Goal: Navigation & Orientation: Find specific page/section

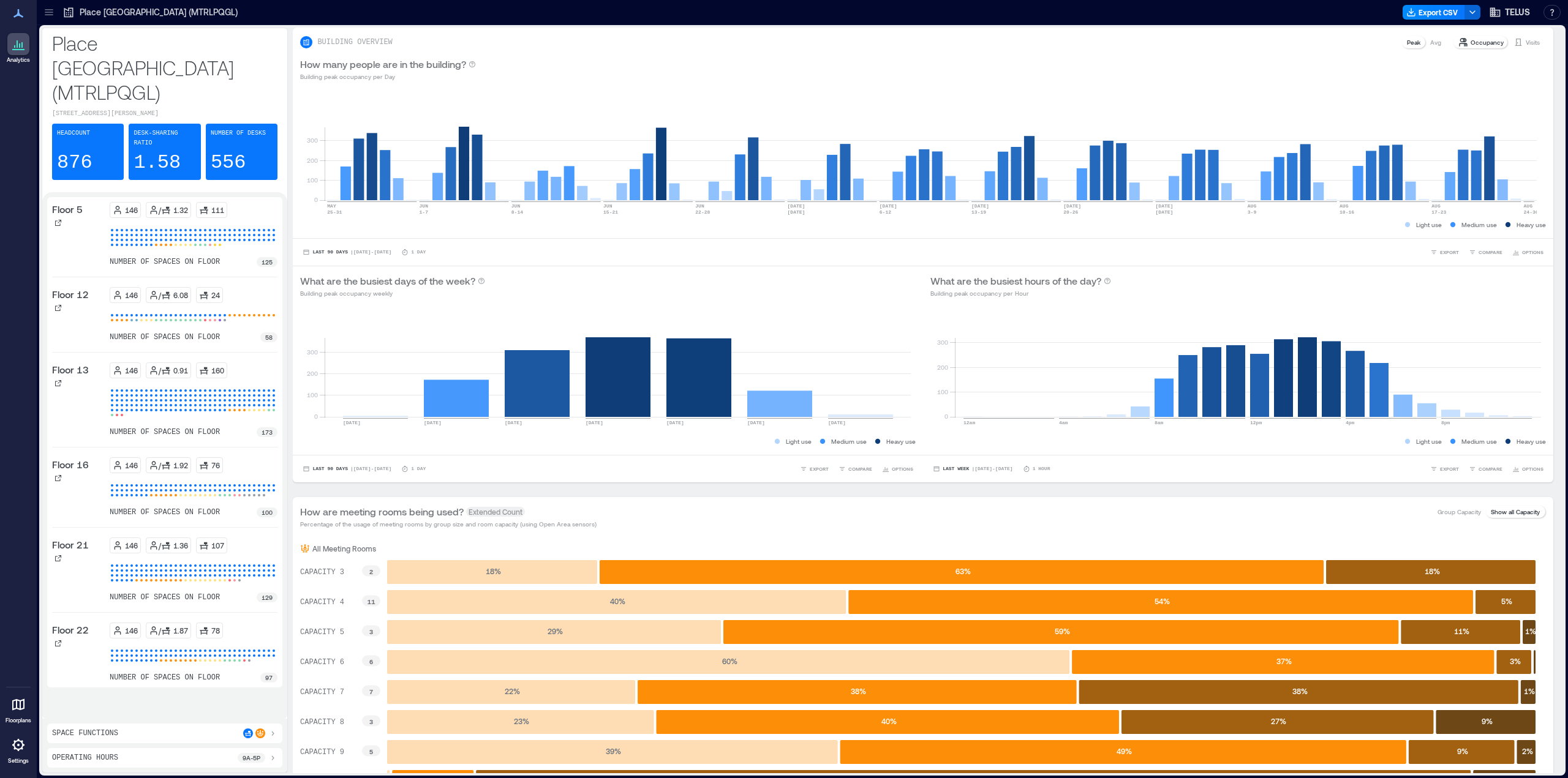
click at [47, 12] on icon at bounding box center [48, 12] width 8 height 1
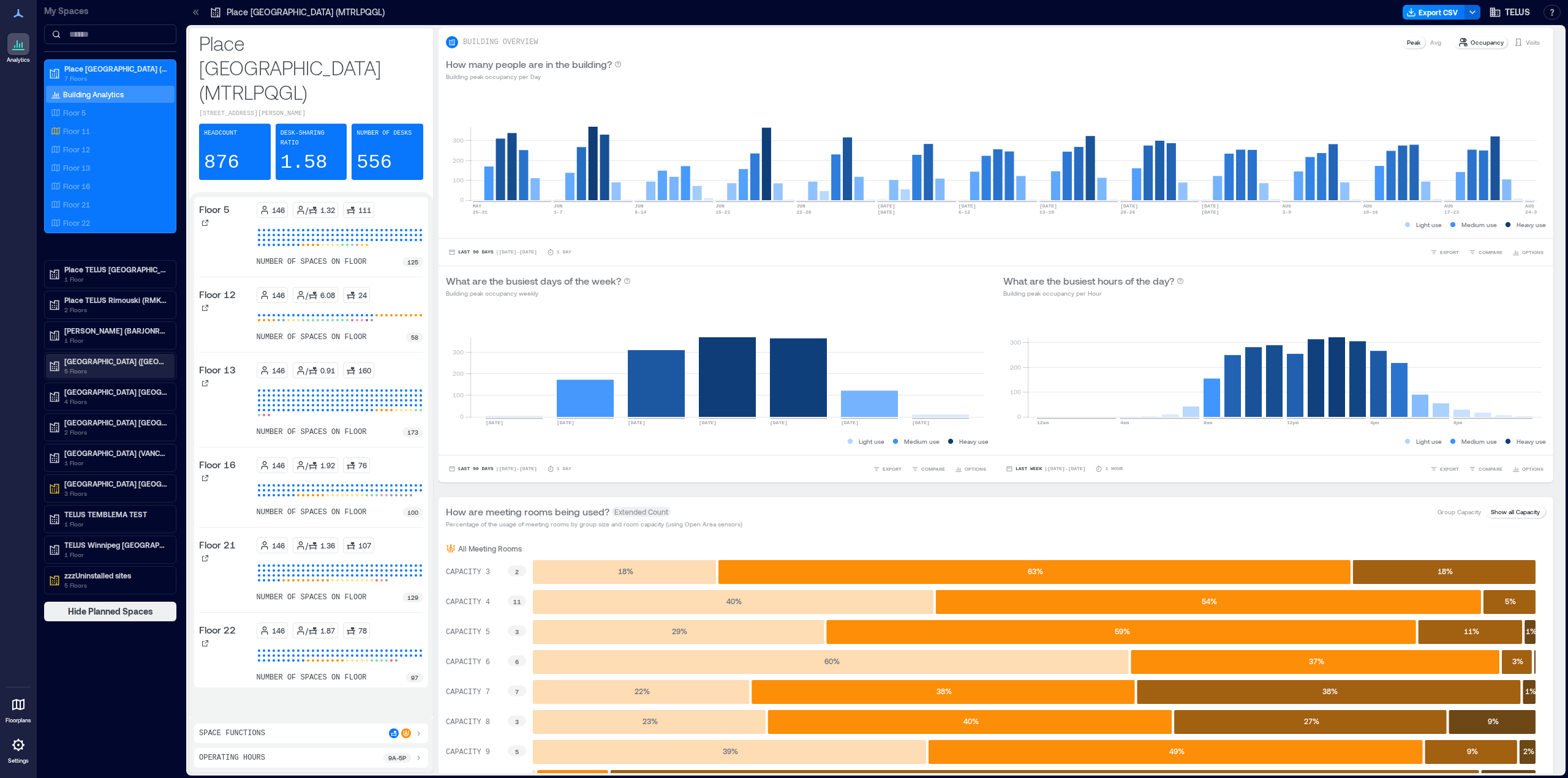
click at [93, 357] on p "[GEOGRAPHIC_DATA] ([GEOGRAPHIC_DATA])" at bounding box center [116, 361] width 103 height 10
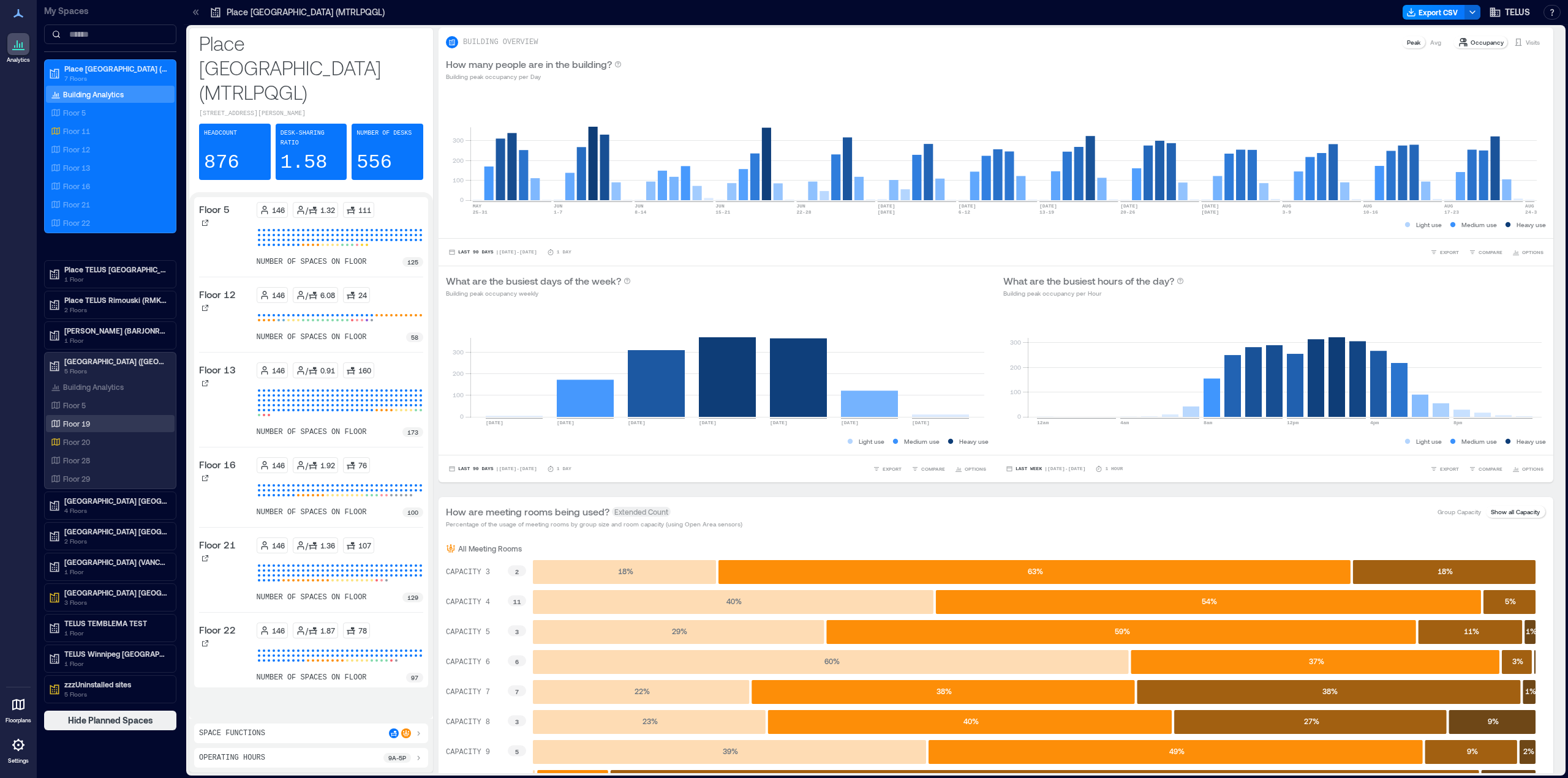
click at [80, 427] on p "Floor 19" at bounding box center [76, 424] width 27 height 10
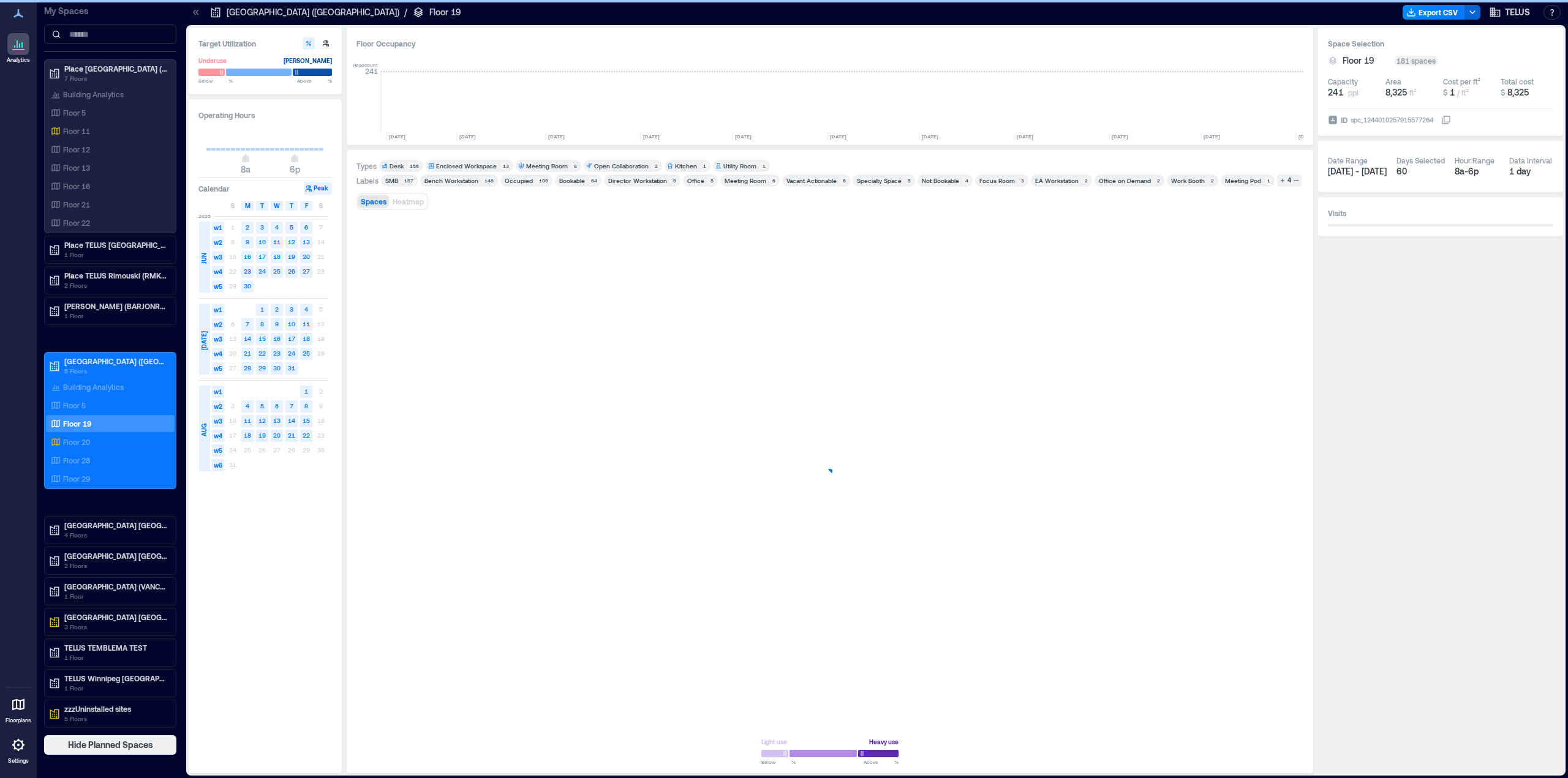
scroll to position [0, 904]
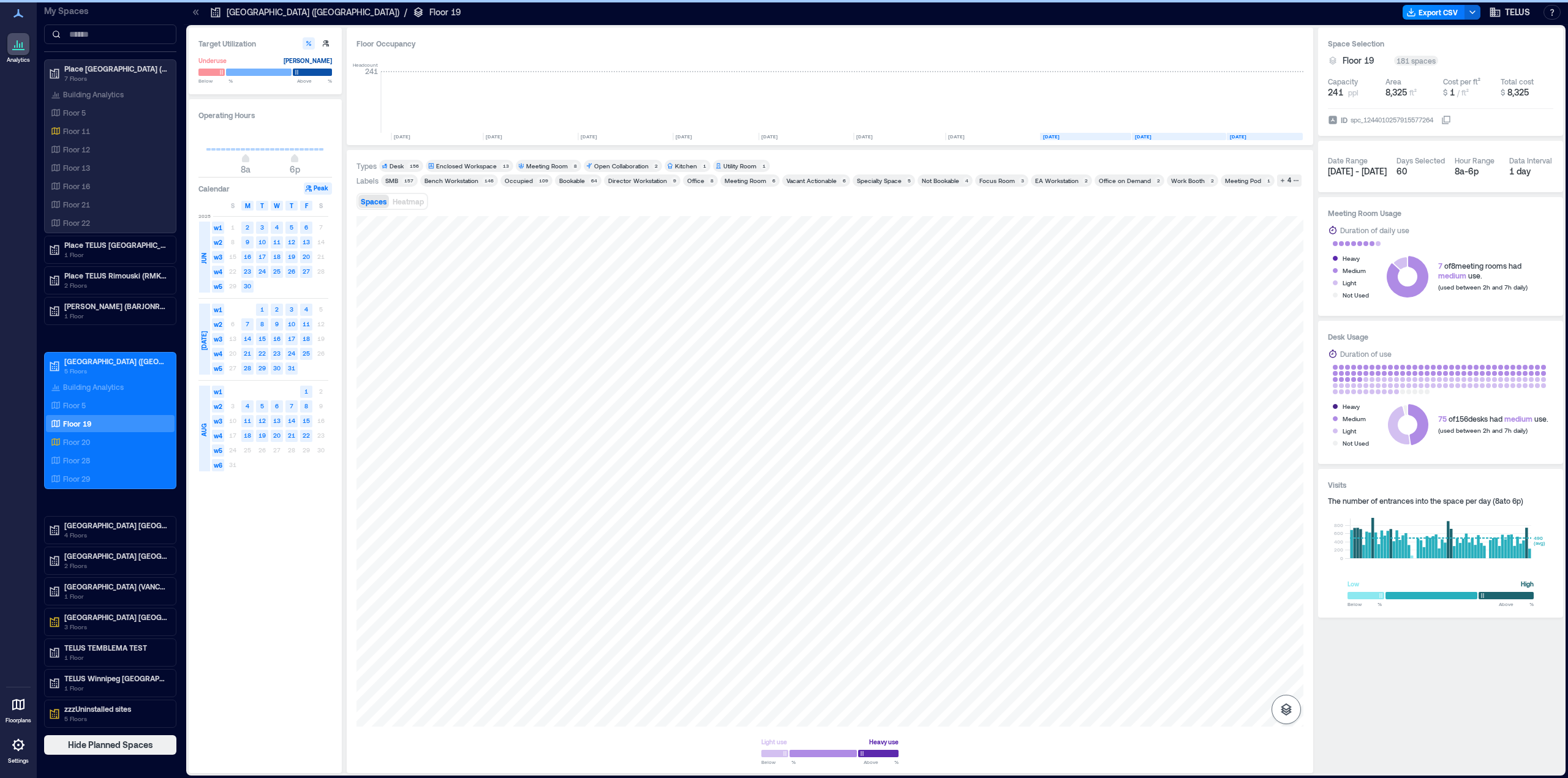
click at [1281, 711] on icon "button" at bounding box center [1286, 709] width 15 height 15
click at [1285, 651] on icon "button" at bounding box center [1286, 645] width 15 height 15
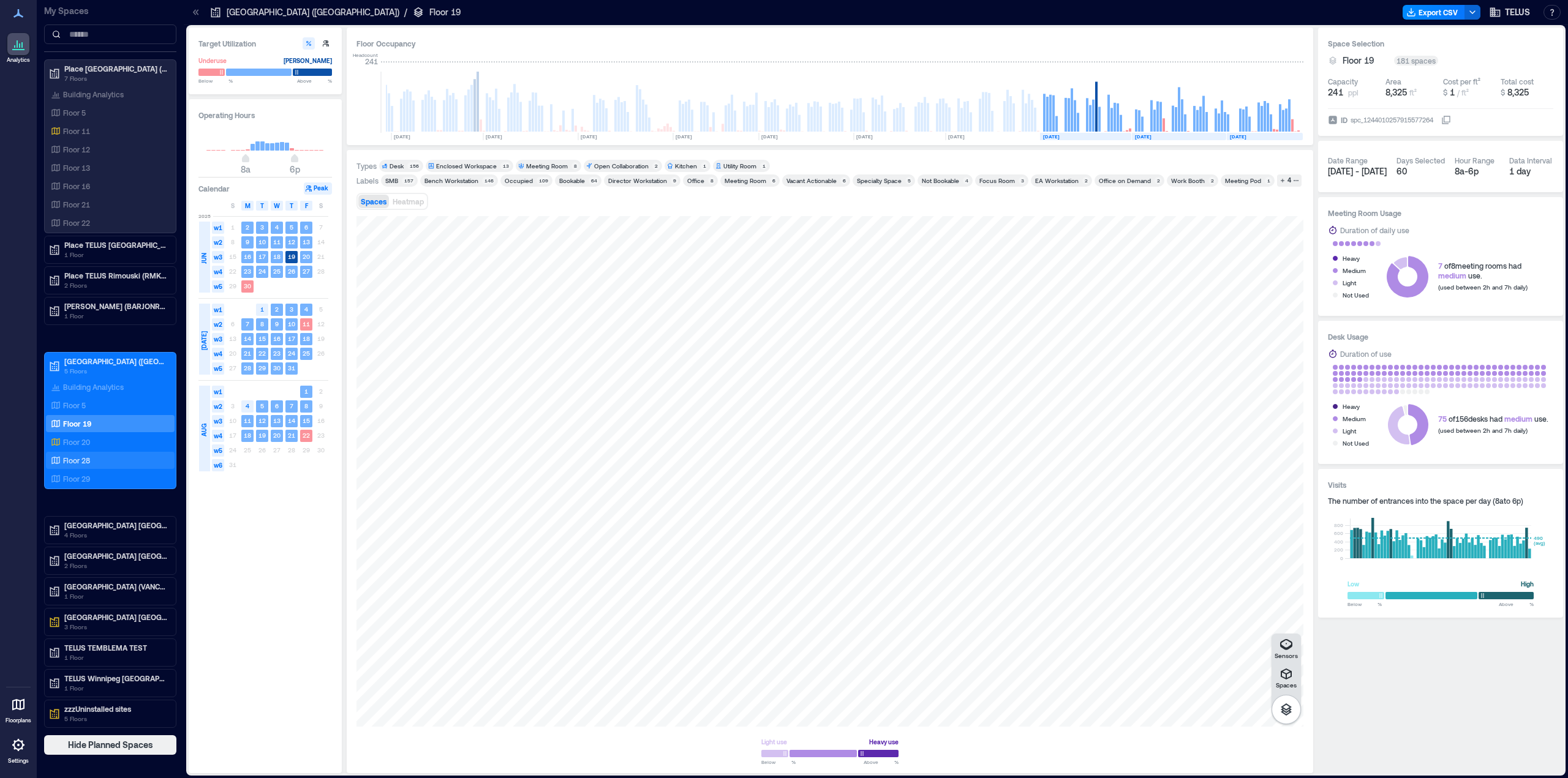
click at [71, 462] on p "Floor 28" at bounding box center [76, 460] width 27 height 10
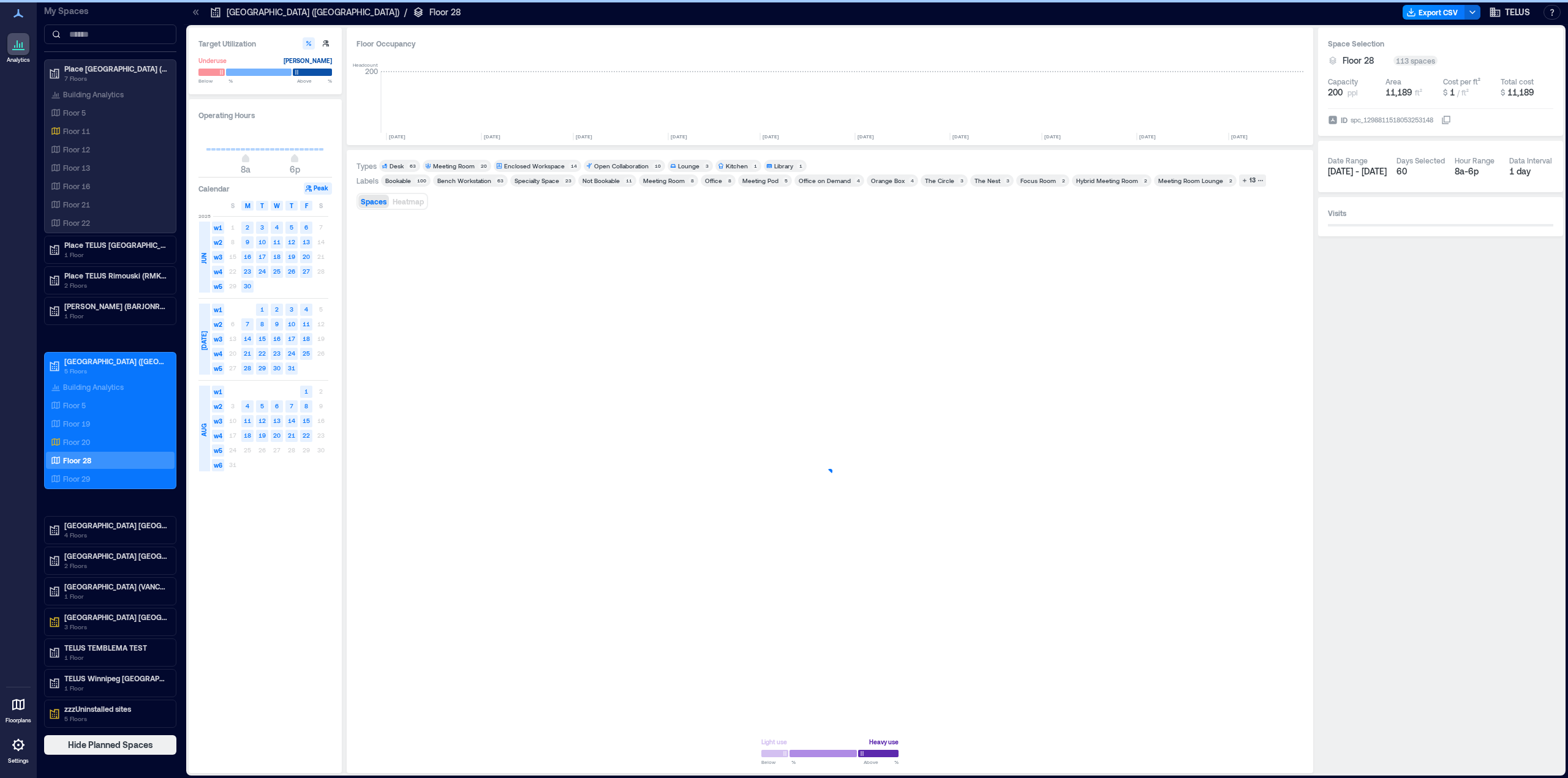
scroll to position [0, 745]
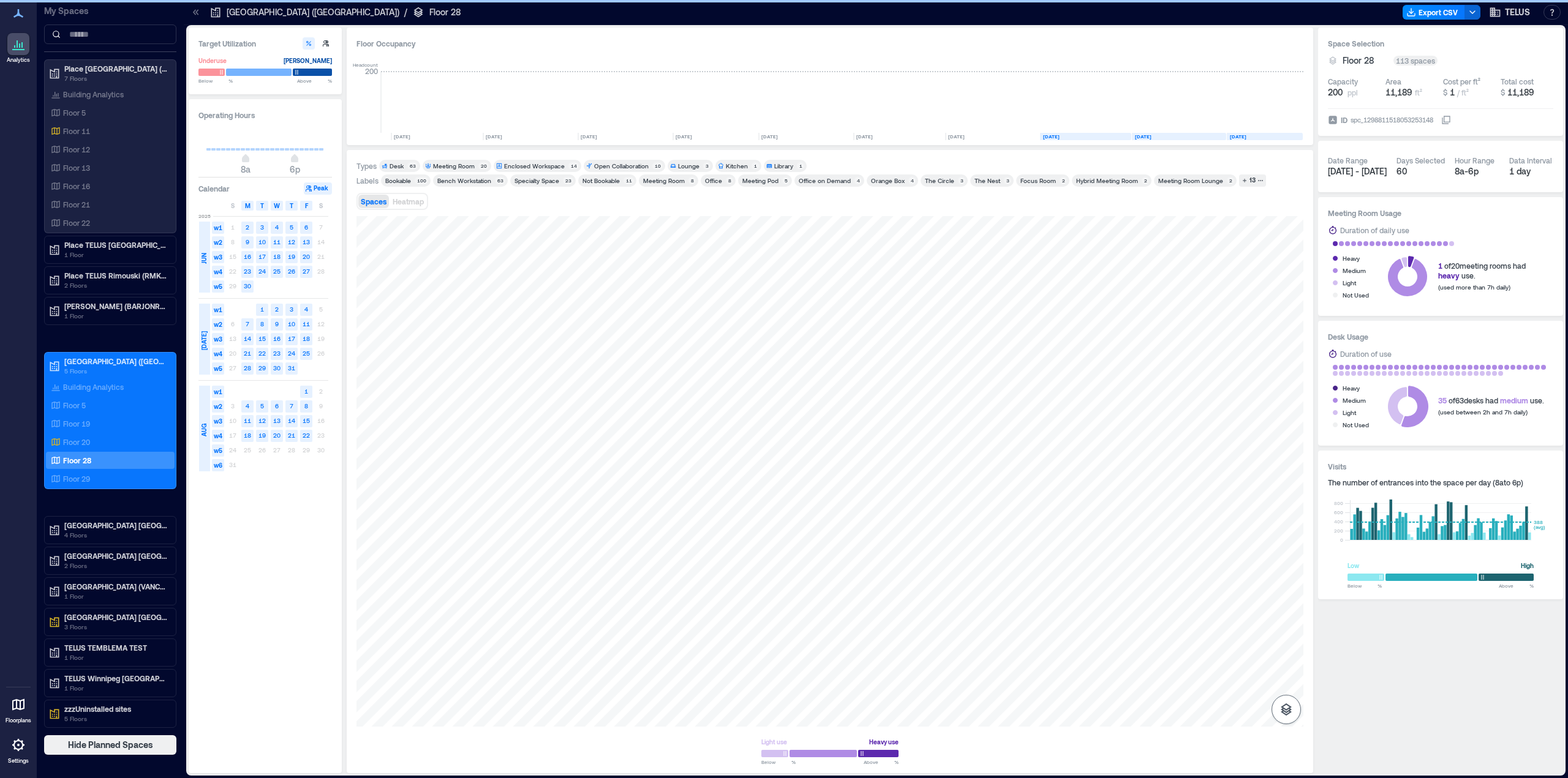
click at [1291, 712] on icon "button" at bounding box center [1286, 710] width 11 height 12
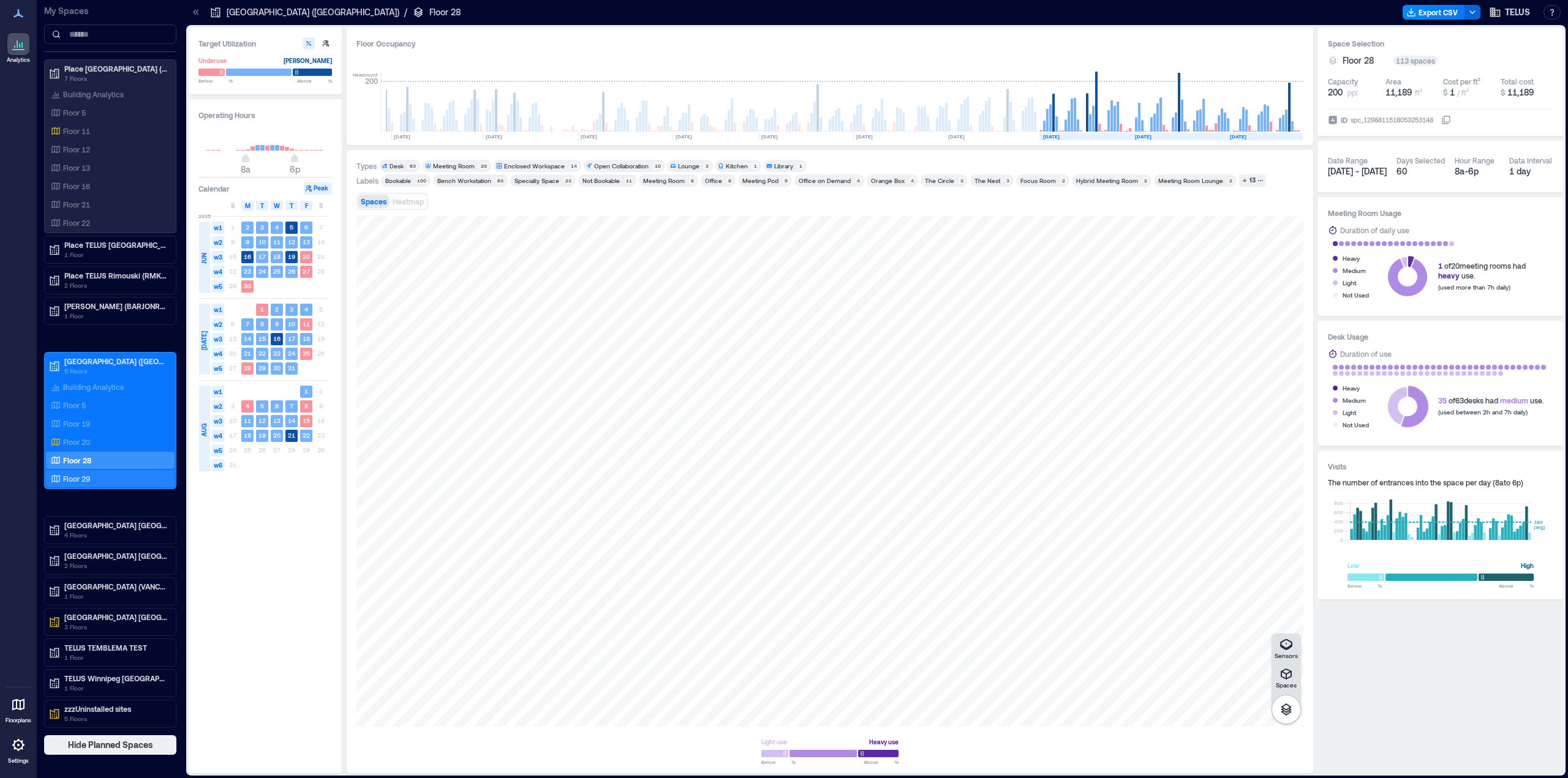
click at [72, 479] on p "Floor 29" at bounding box center [76, 479] width 27 height 10
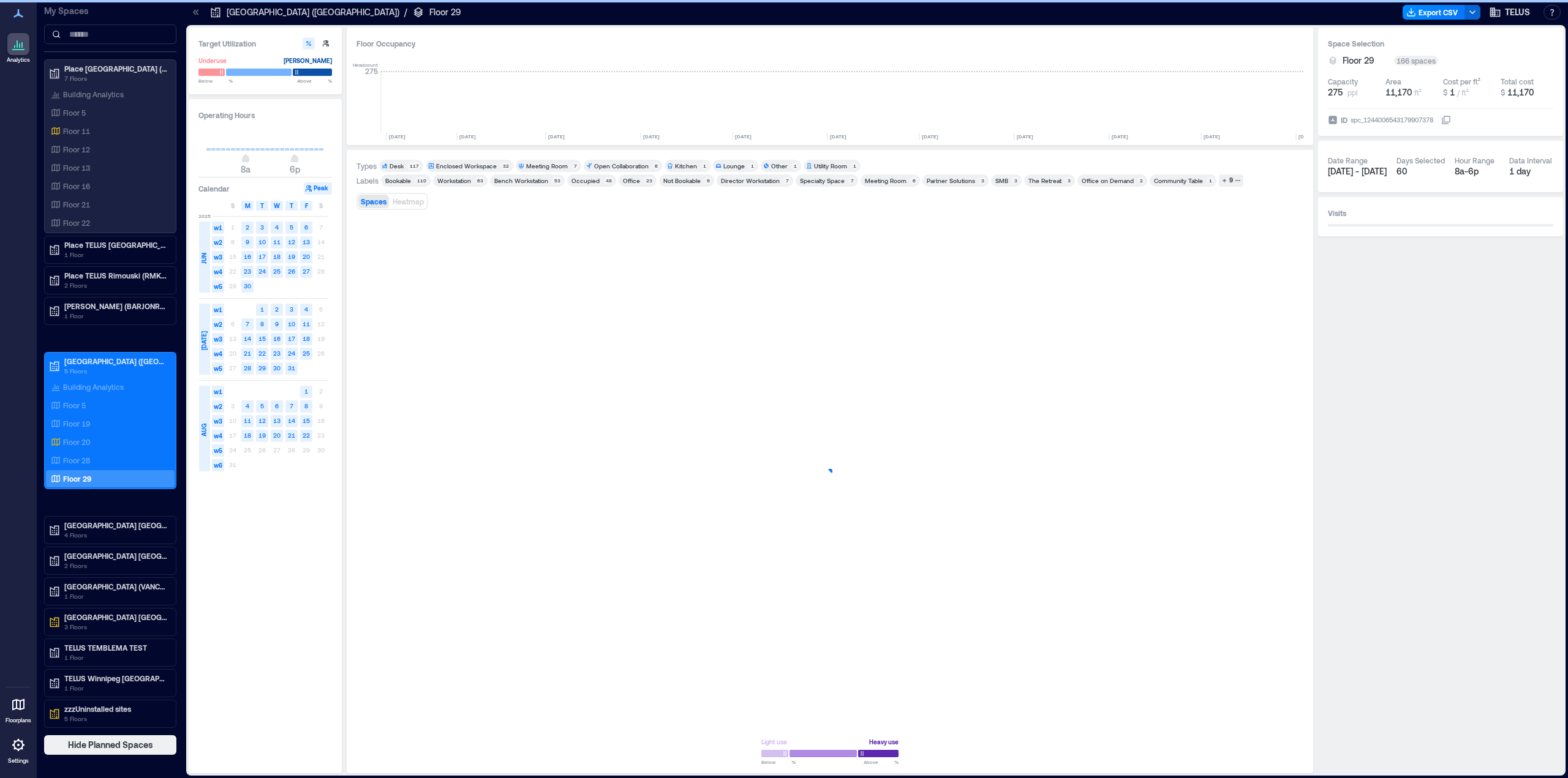
scroll to position [0, 904]
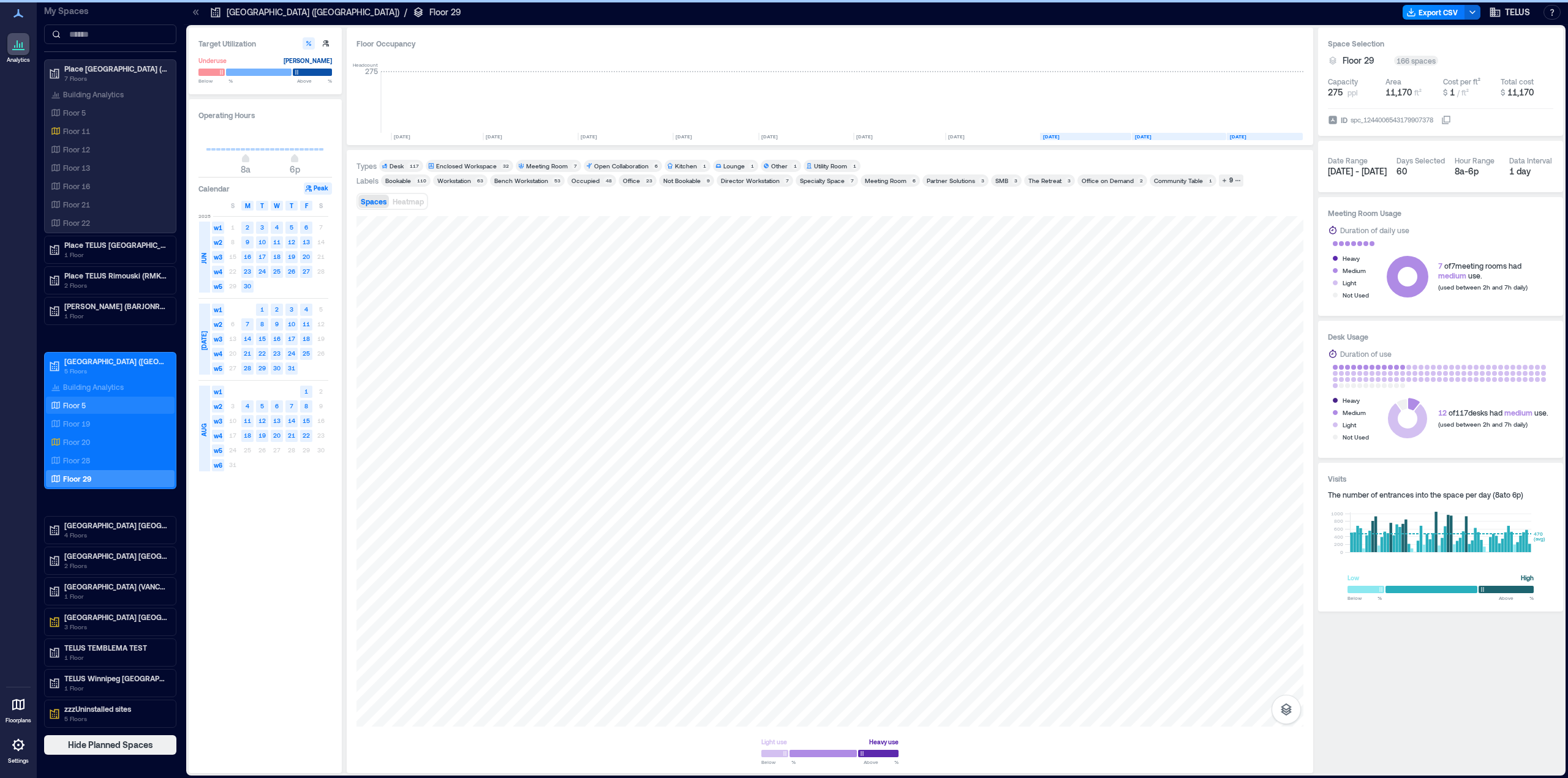
click at [65, 402] on p "Floor 5" at bounding box center [74, 406] width 23 height 10
